Goal: Answer question/provide support

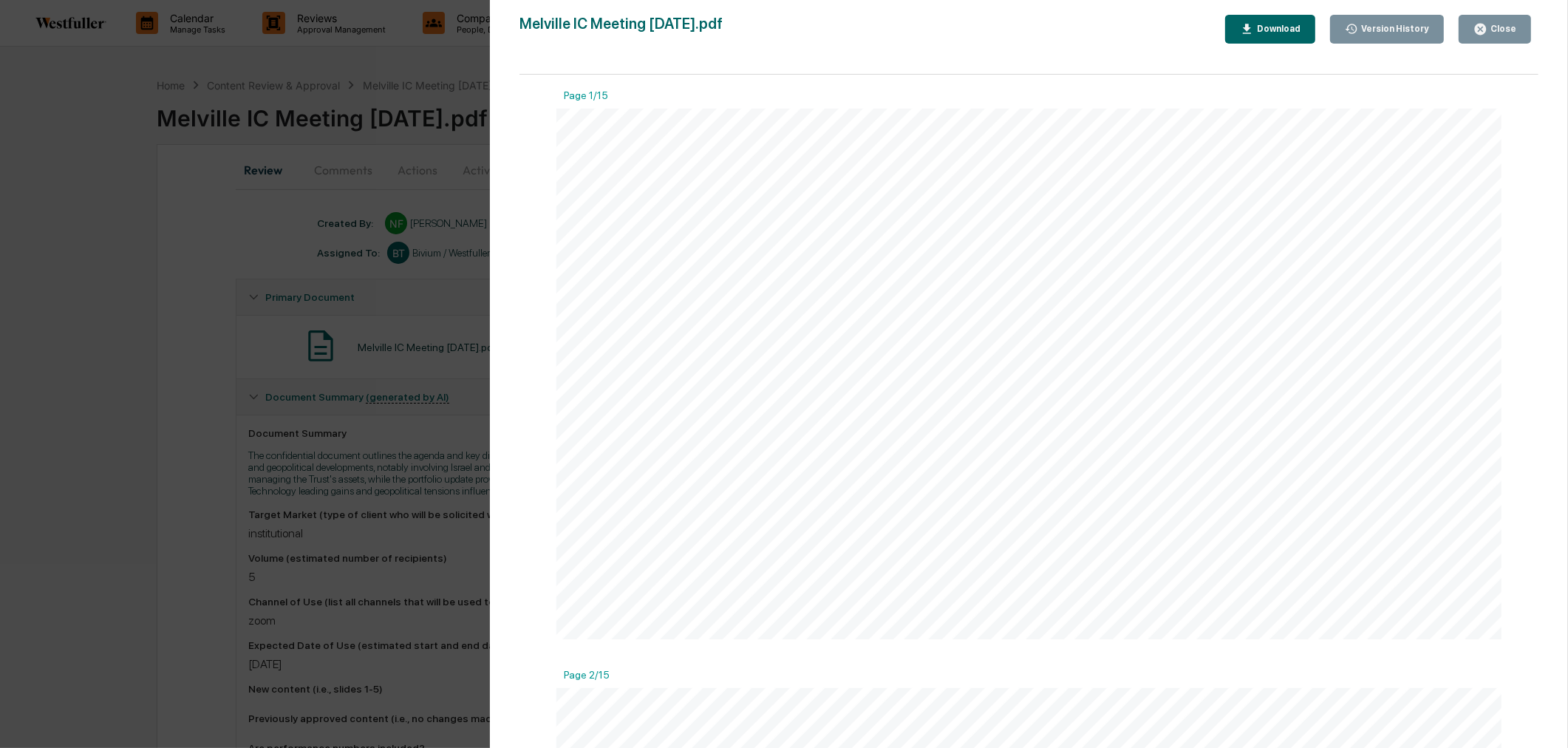
click at [1524, 31] on button "Close" at bounding box center [1495, 29] width 73 height 28
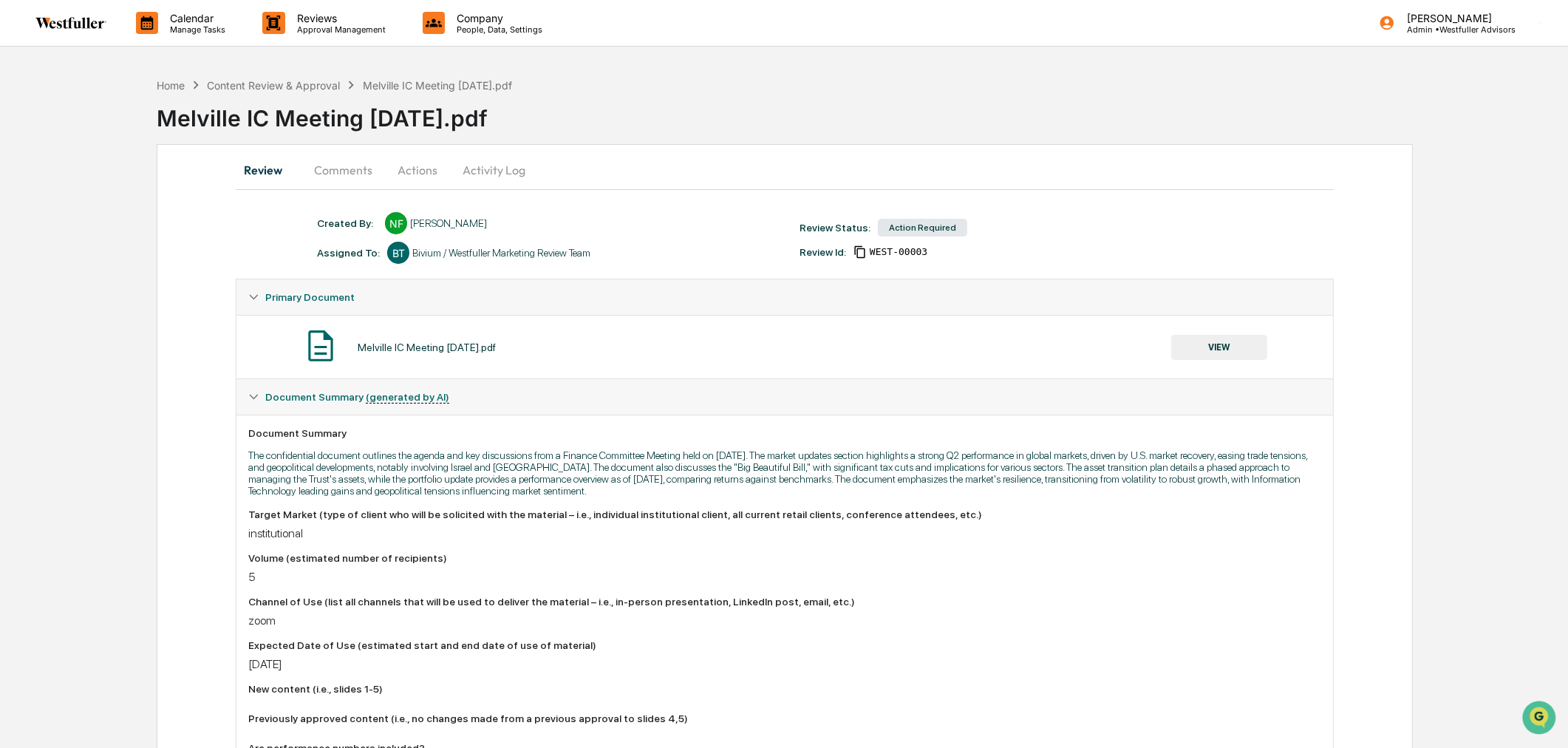
click at [352, 164] on button "Comments" at bounding box center [343, 170] width 82 height 36
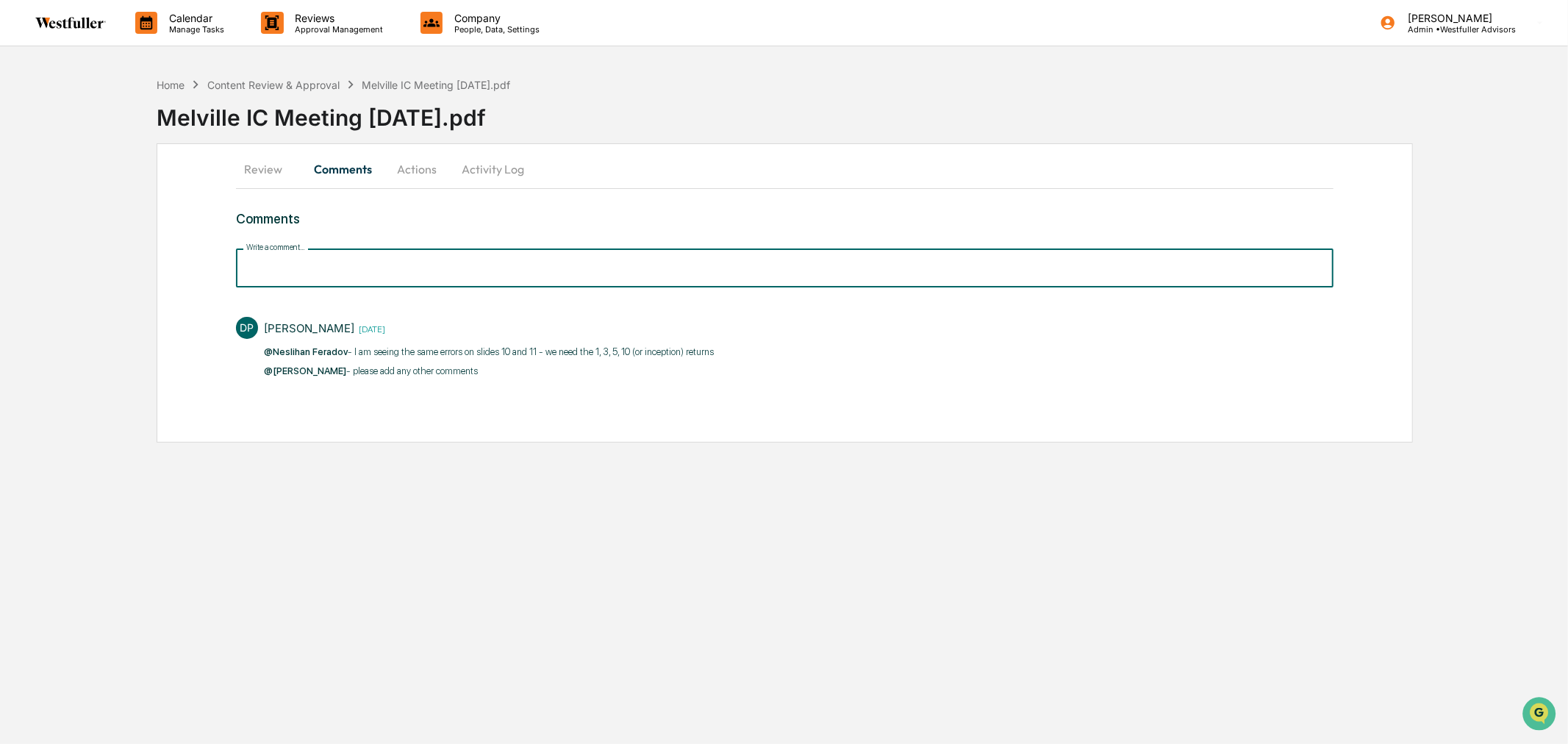
click at [344, 270] on input "Write a comment..." at bounding box center [785, 268] width 1098 height 39
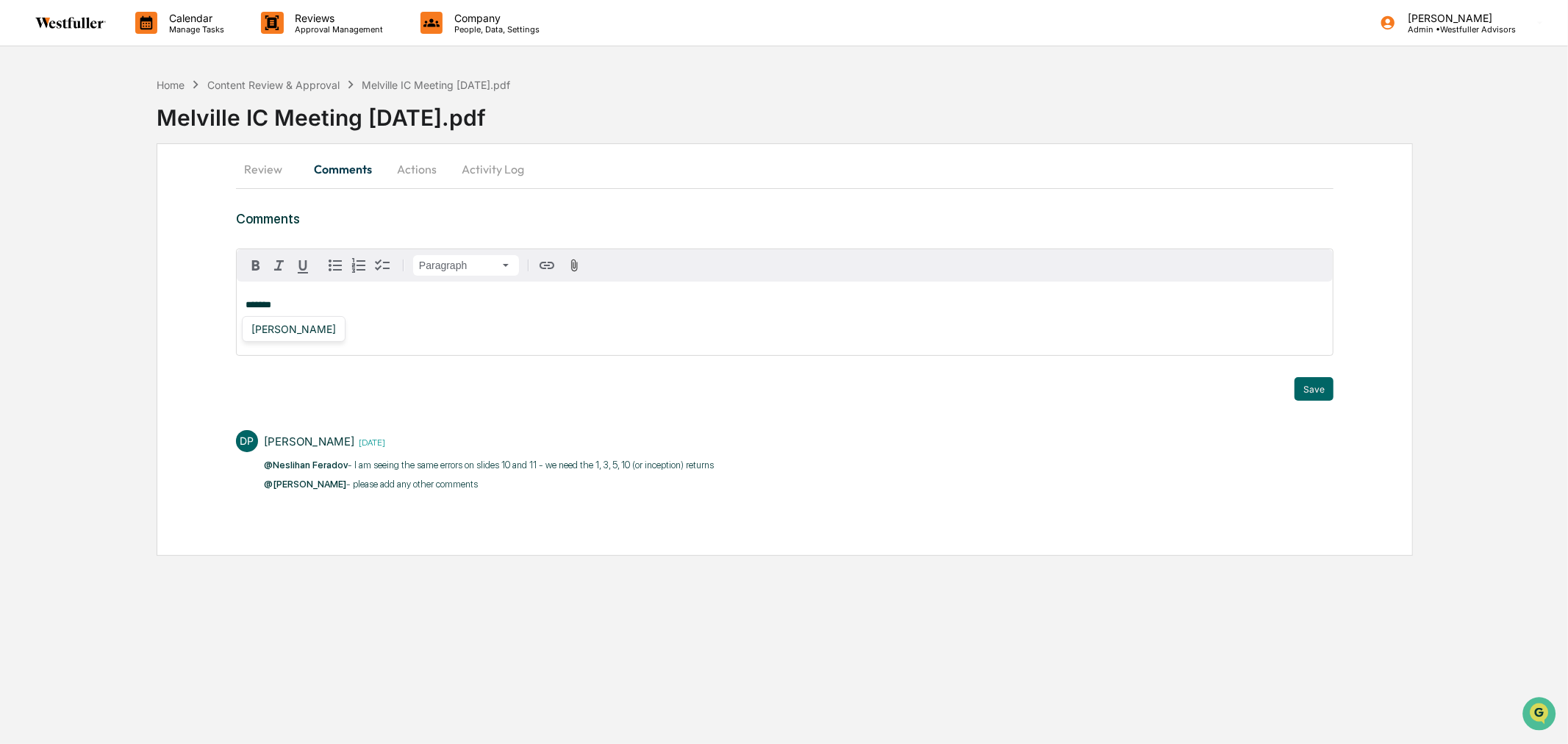
click at [304, 326] on div "[PERSON_NAME]" at bounding box center [293, 329] width 96 height 18
click at [274, 327] on div "[PERSON_NAME]" at bounding box center [293, 329] width 96 height 18
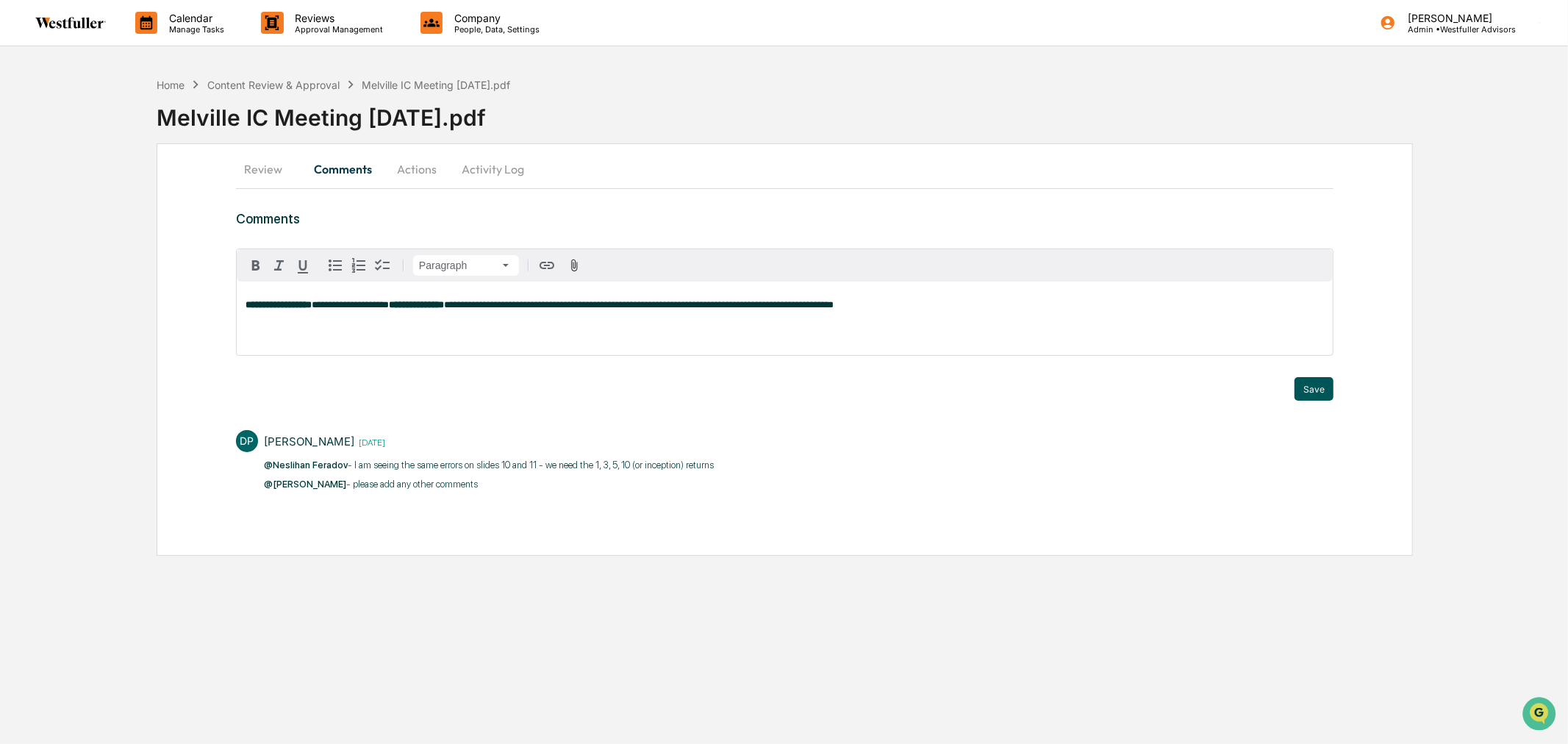
click at [1305, 386] on button "Save" at bounding box center [1314, 389] width 39 height 24
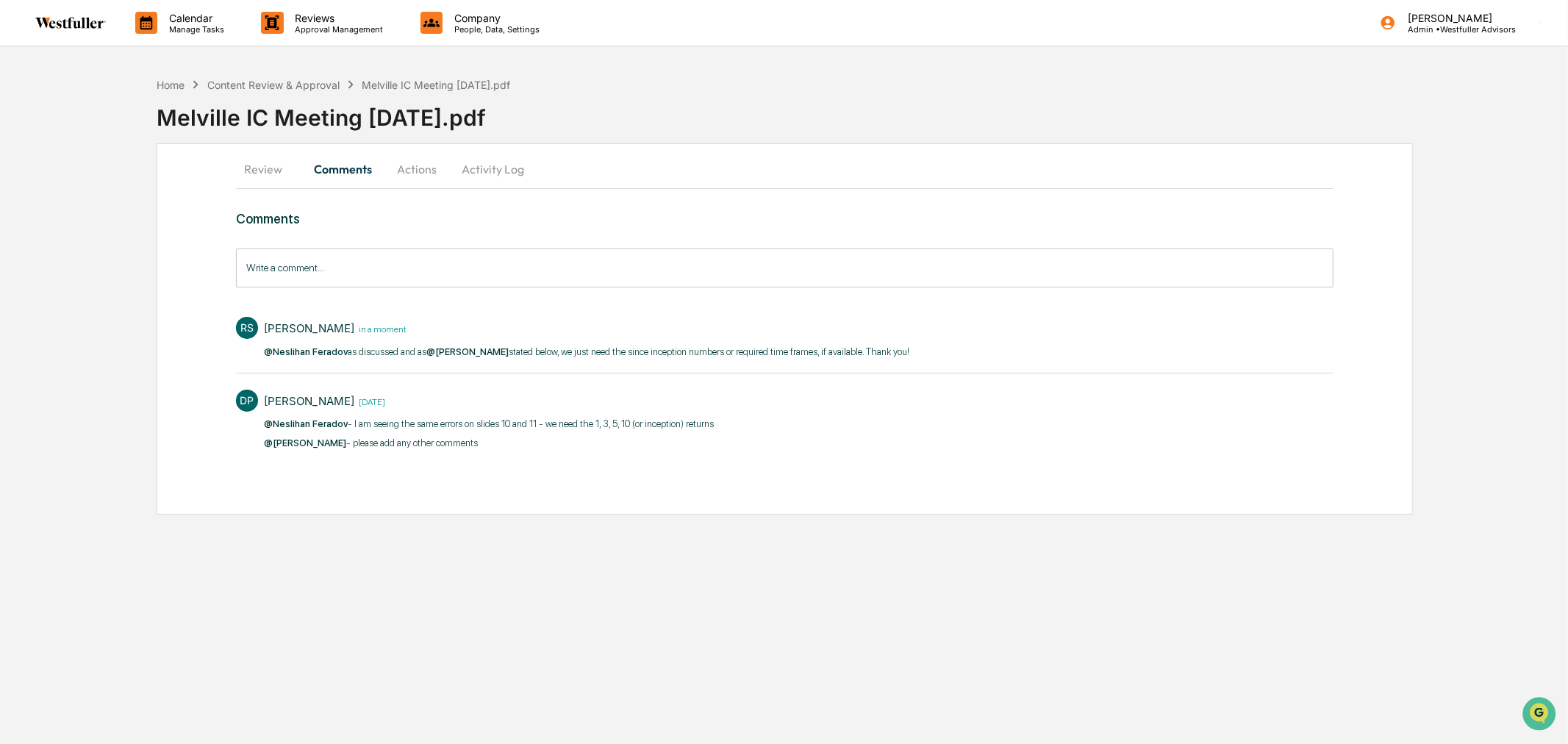
click at [417, 164] on button "Actions" at bounding box center [417, 169] width 66 height 35
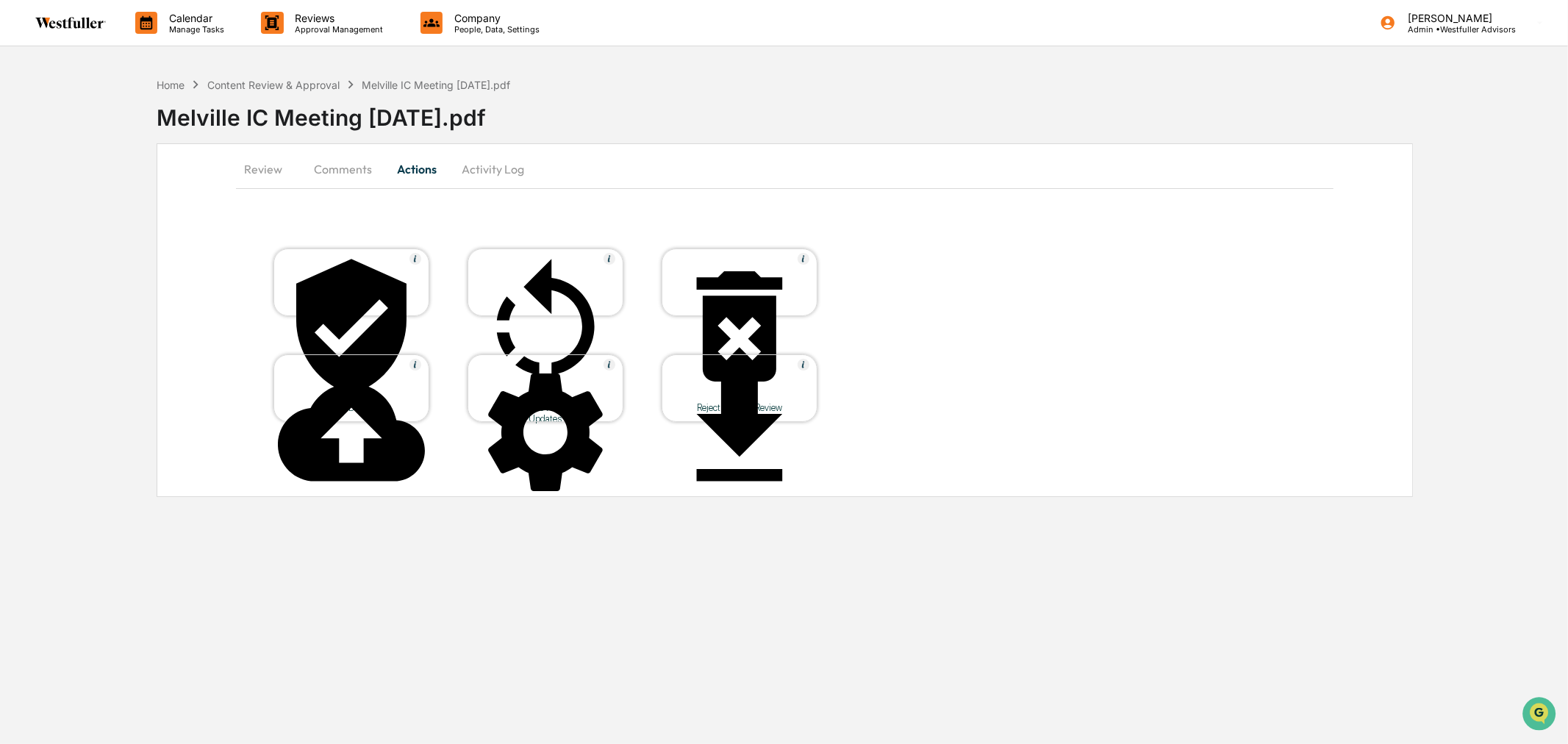
click at [602, 267] on div at bounding box center [545, 328] width 147 height 149
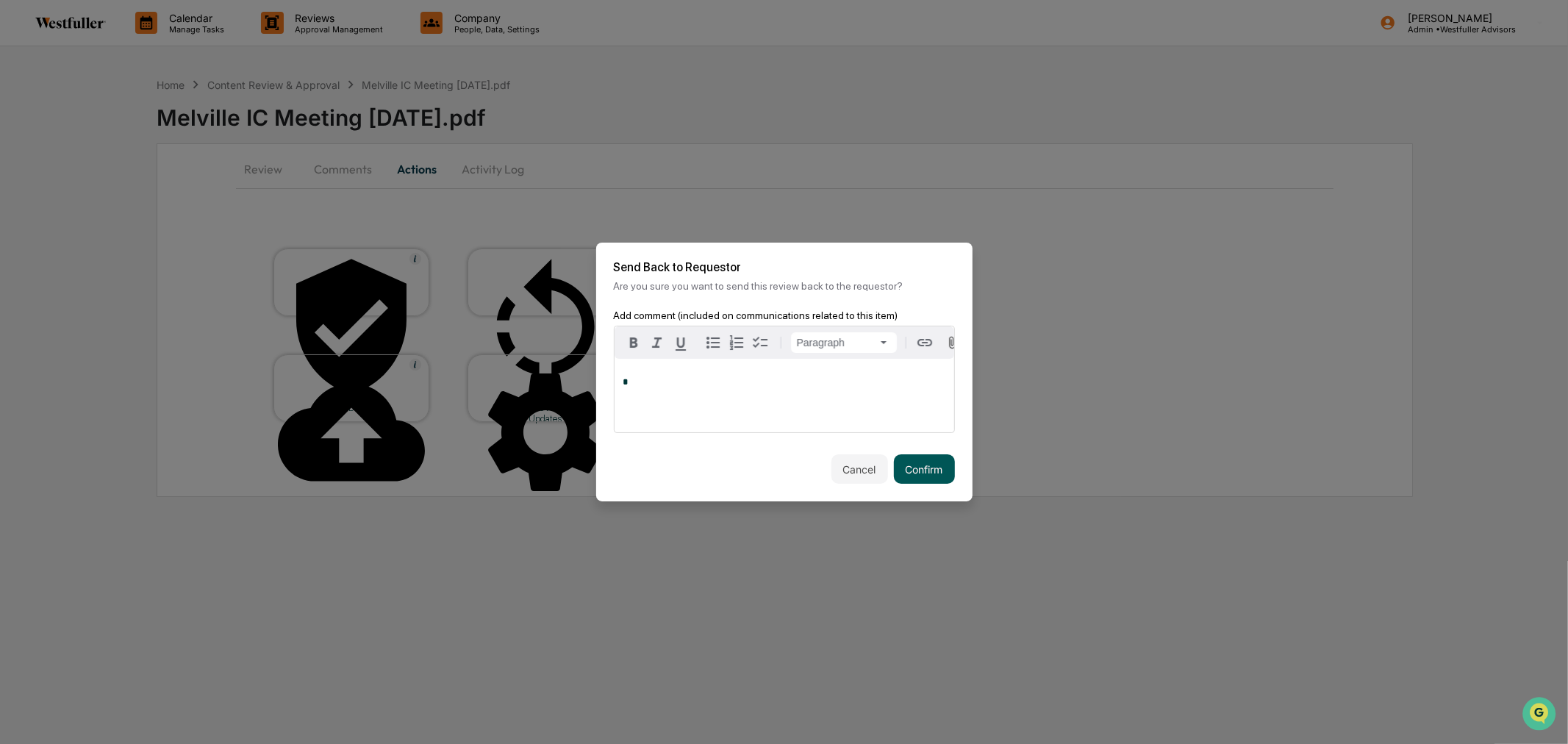
click at [913, 469] on button "Confirm" at bounding box center [925, 469] width 61 height 29
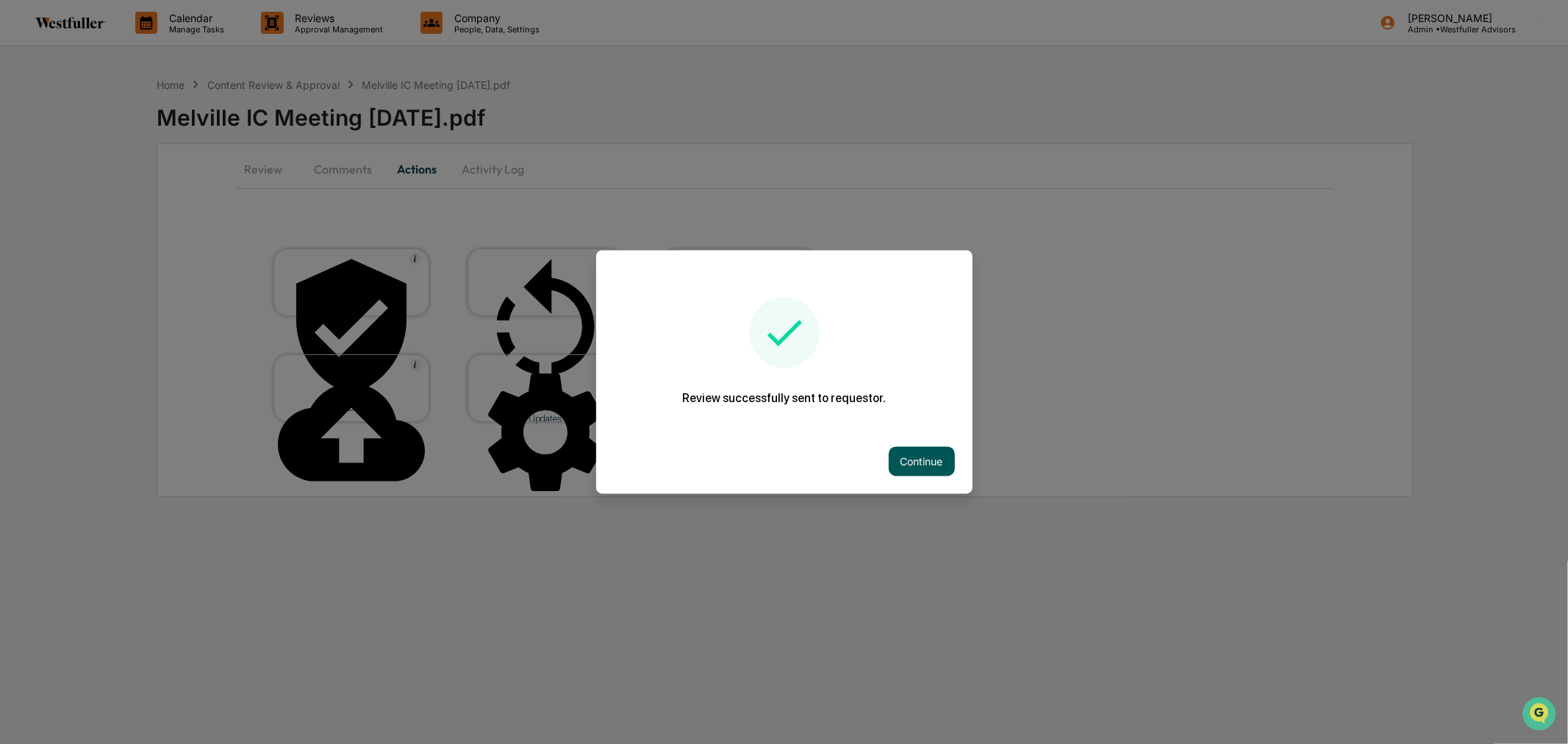
click at [931, 456] on button "Continue" at bounding box center [922, 461] width 66 height 29
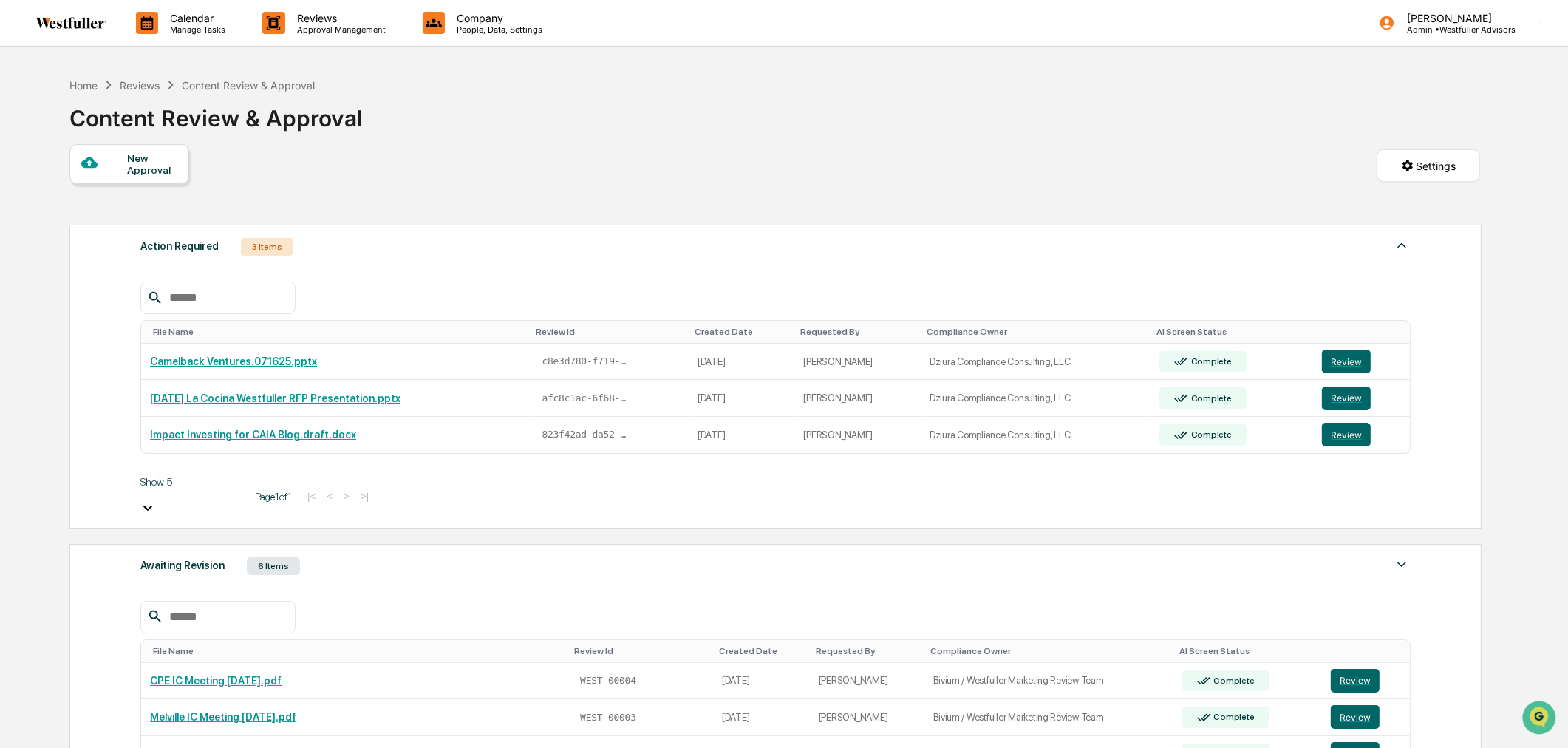
click at [778, 170] on div "New Approval Settings" at bounding box center [775, 180] width 1412 height 74
click at [463, 557] on div "Awaiting Revision 6 Items" at bounding box center [775, 566] width 1270 height 21
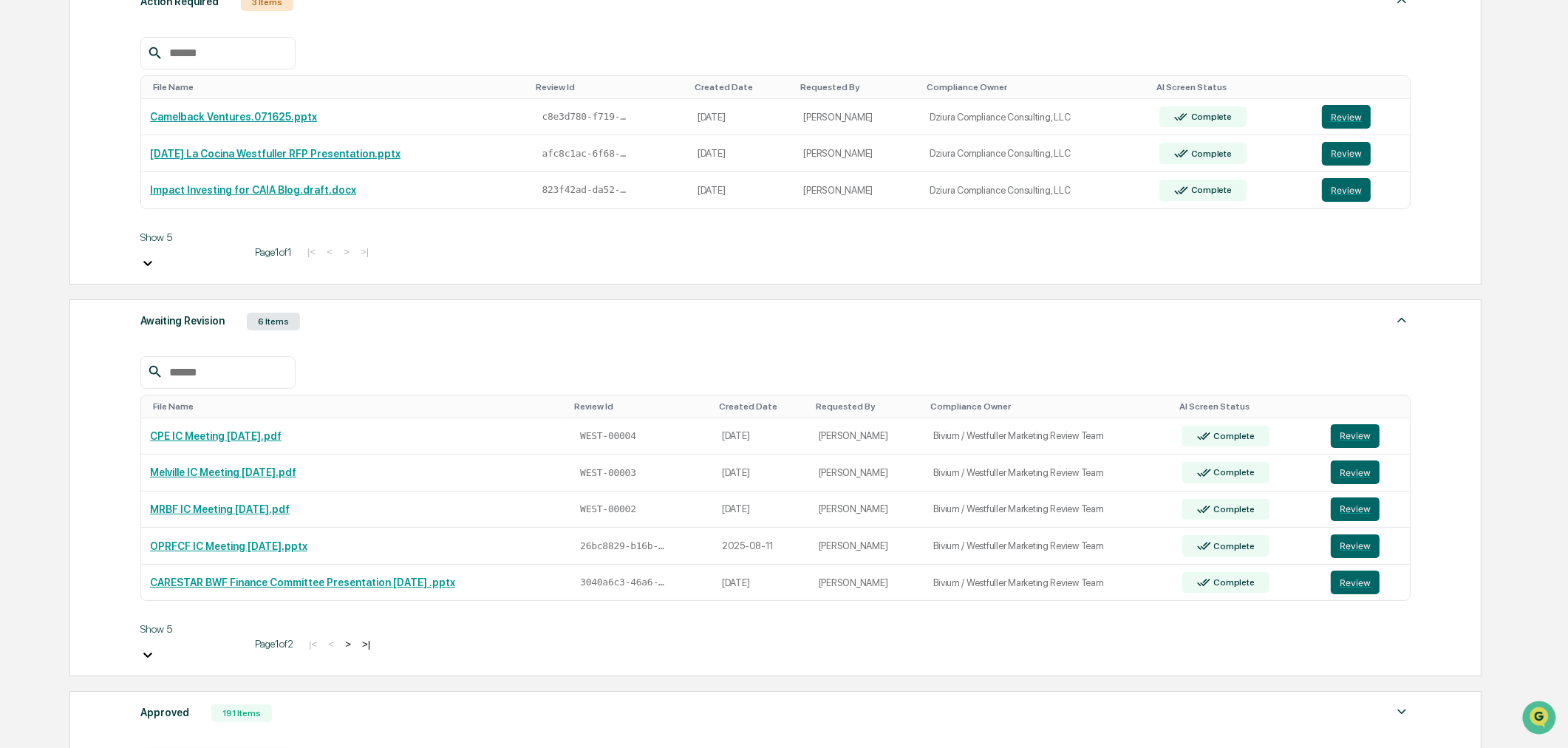
scroll to position [246, 0]
click at [1369, 533] on button "Review" at bounding box center [1355, 545] width 49 height 24
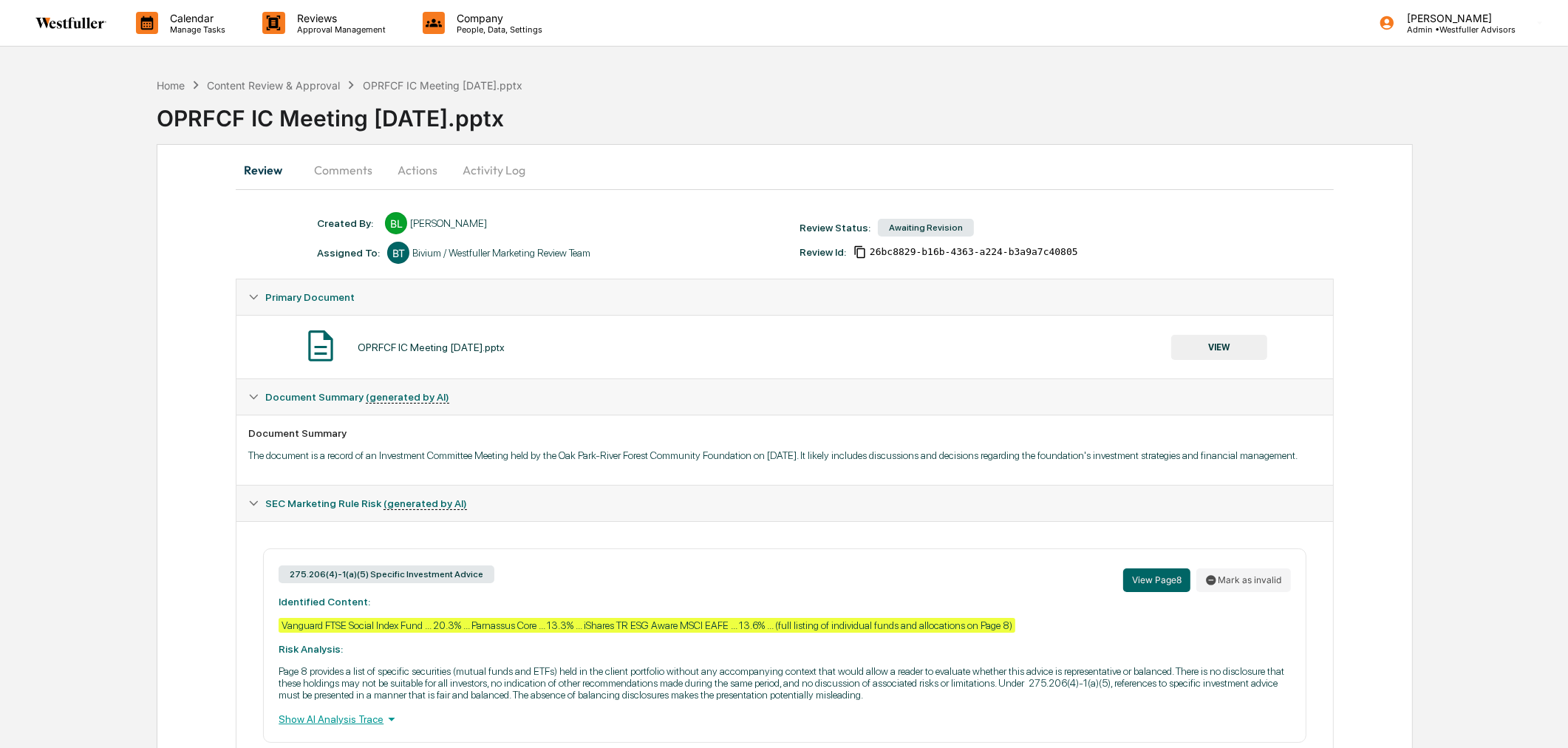
click at [343, 170] on button "Comments" at bounding box center [343, 170] width 82 height 36
